Goal: Task Accomplishment & Management: Complete application form

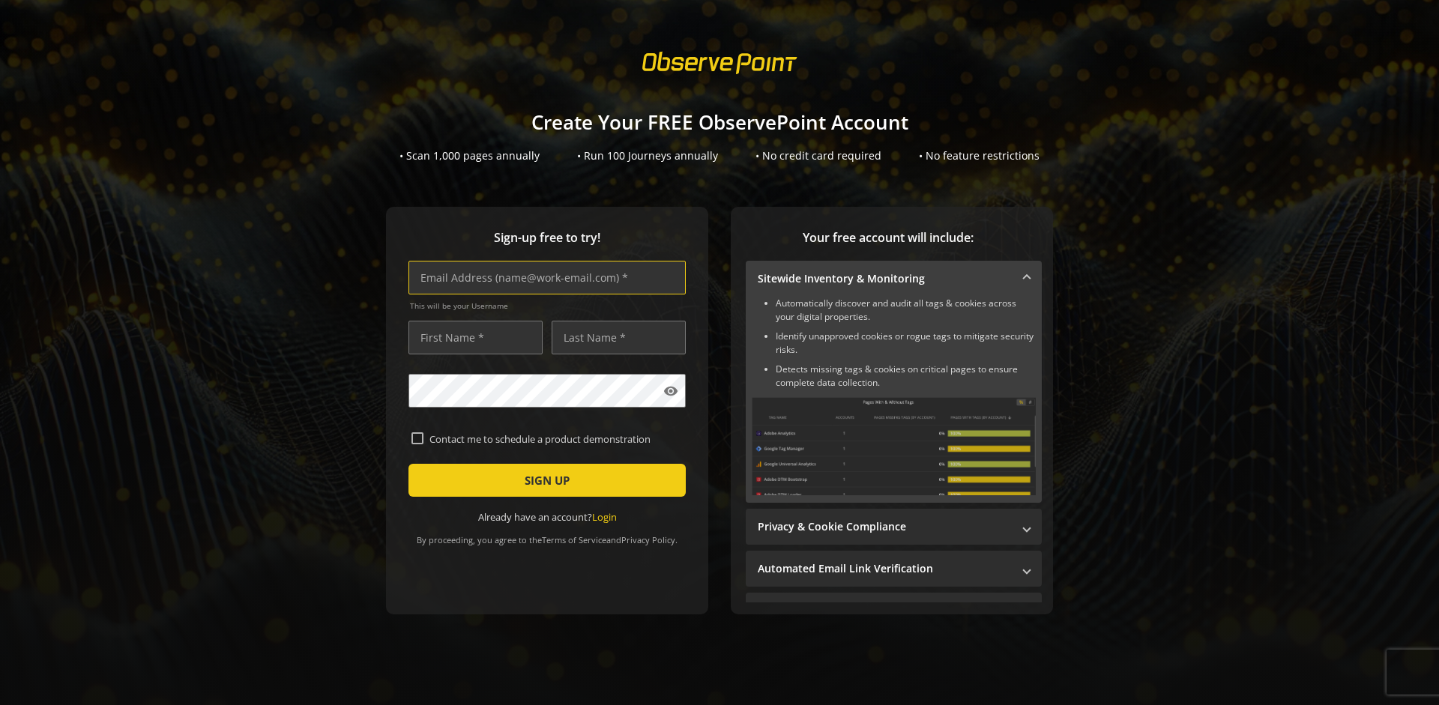
click at [543, 277] on input "text" at bounding box center [546, 278] width 277 height 34
type input "[EMAIL_ADDRESS][DOMAIN_NAME]"
click at [471, 337] on input "text" at bounding box center [475, 338] width 134 height 34
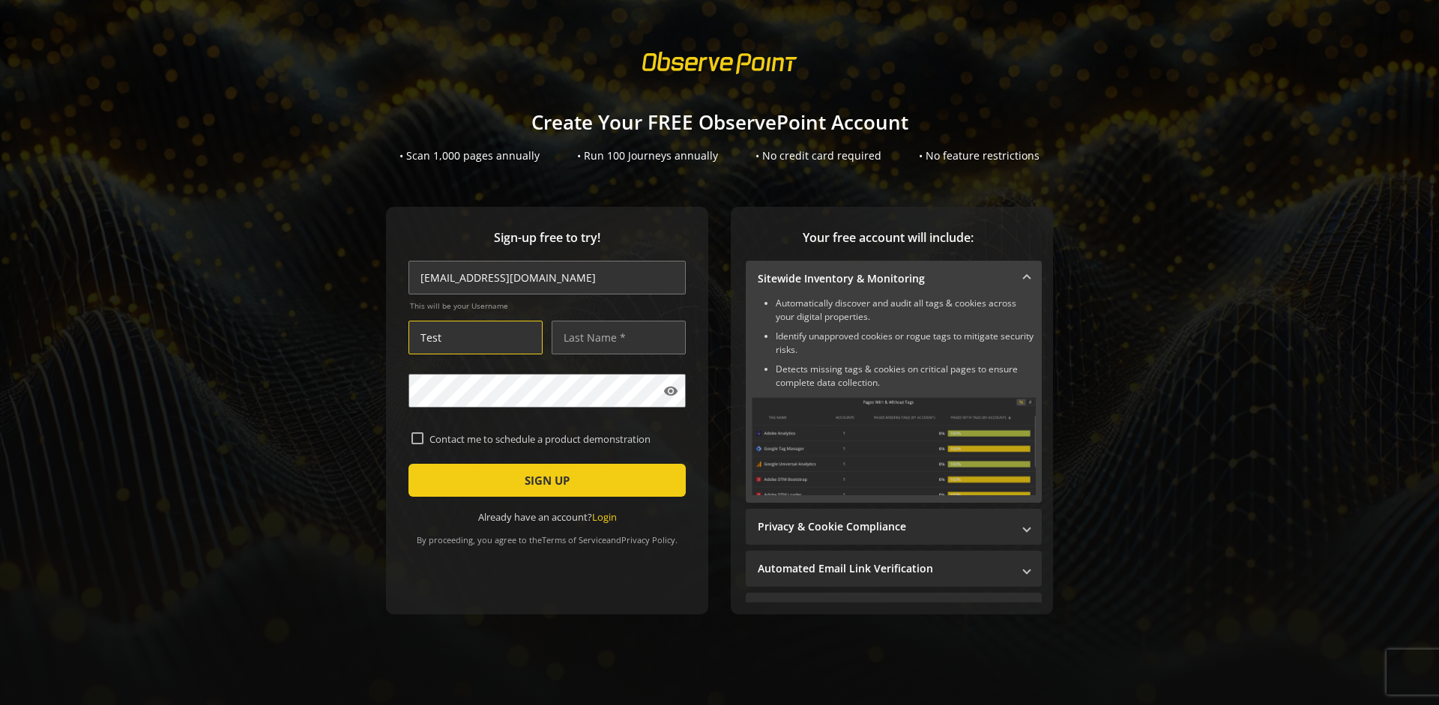
type input "Test"
click at [614, 337] on input "text" at bounding box center [618, 338] width 134 height 34
type input "Test"
click at [543, 480] on span "SIGN UP" at bounding box center [546, 480] width 45 height 27
